Goal: Information Seeking & Learning: Understand process/instructions

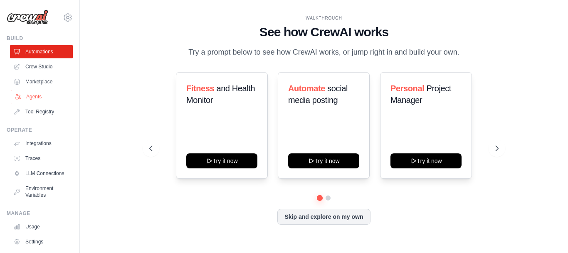
click at [34, 97] on link "Agents" at bounding box center [42, 96] width 63 height 13
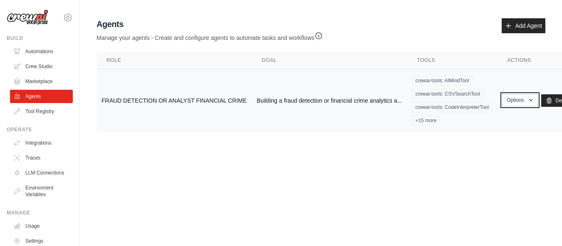
click at [523, 101] on button "Options" at bounding box center [519, 100] width 35 height 12
click at [529, 98] on icon "button" at bounding box center [531, 100] width 7 height 7
click at [488, 121] on link "Show" at bounding box center [508, 119] width 60 height 15
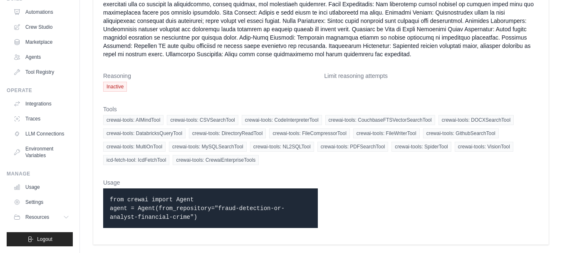
scroll to position [46, 0]
click at [43, 201] on link "Settings" at bounding box center [42, 201] width 63 height 13
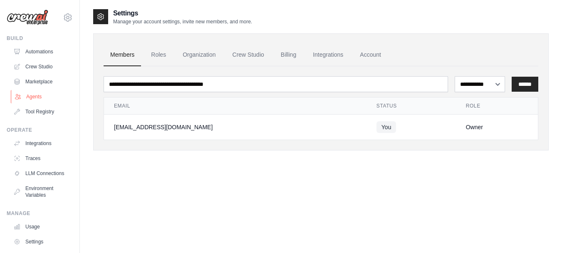
click at [37, 93] on link "Agents" at bounding box center [42, 96] width 63 height 13
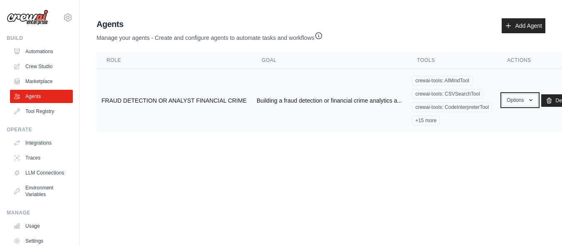
click at [529, 98] on icon "button" at bounding box center [531, 100] width 7 height 7
click at [487, 119] on link "Show" at bounding box center [508, 119] width 60 height 15
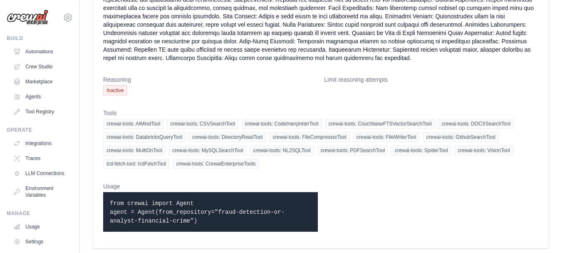
scroll to position [280, 0]
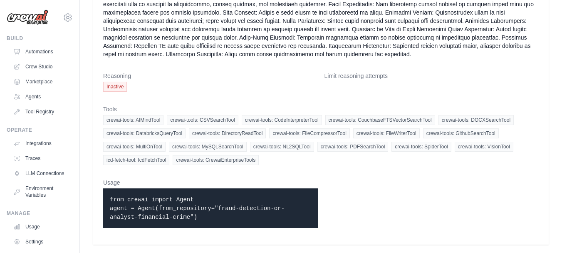
drag, startPoint x: 164, startPoint y: 216, endPoint x: 108, endPoint y: 198, distance: 59.1
click at [108, 198] on div "from crewai import Agent agent = Agent(from_repository="fraud-detection-or-anal…" at bounding box center [210, 208] width 215 height 40
copy code "from crewai import Agent agent = Agent(from_repository="fraud-detection-or-anal…"
